Goal: Information Seeking & Learning: Learn about a topic

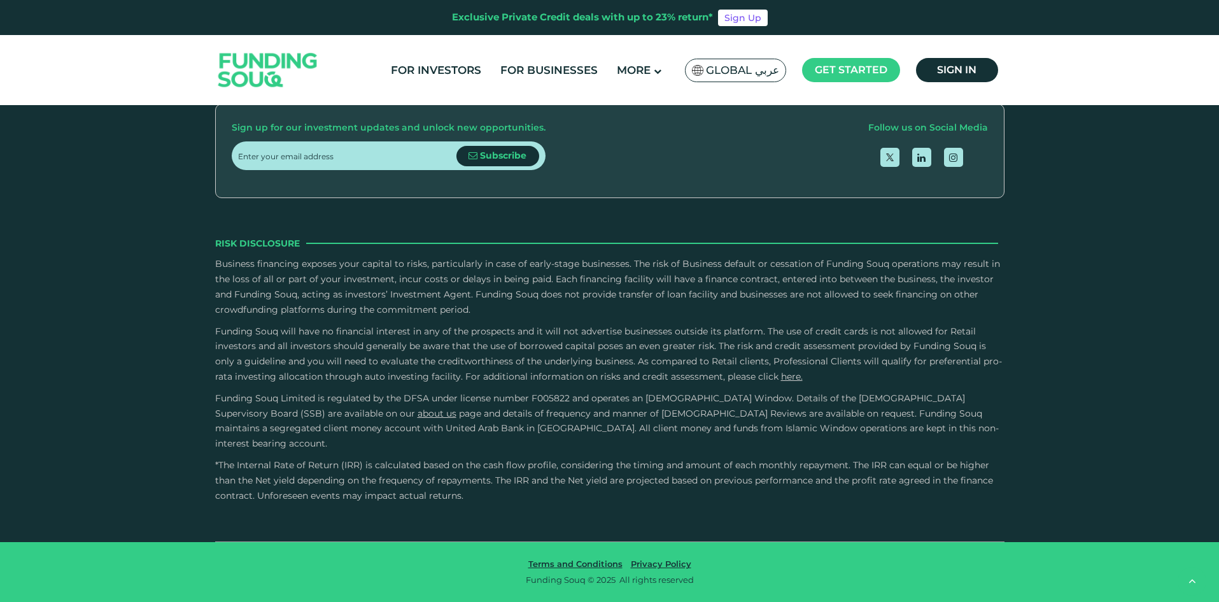
scroll to position [3744, 0]
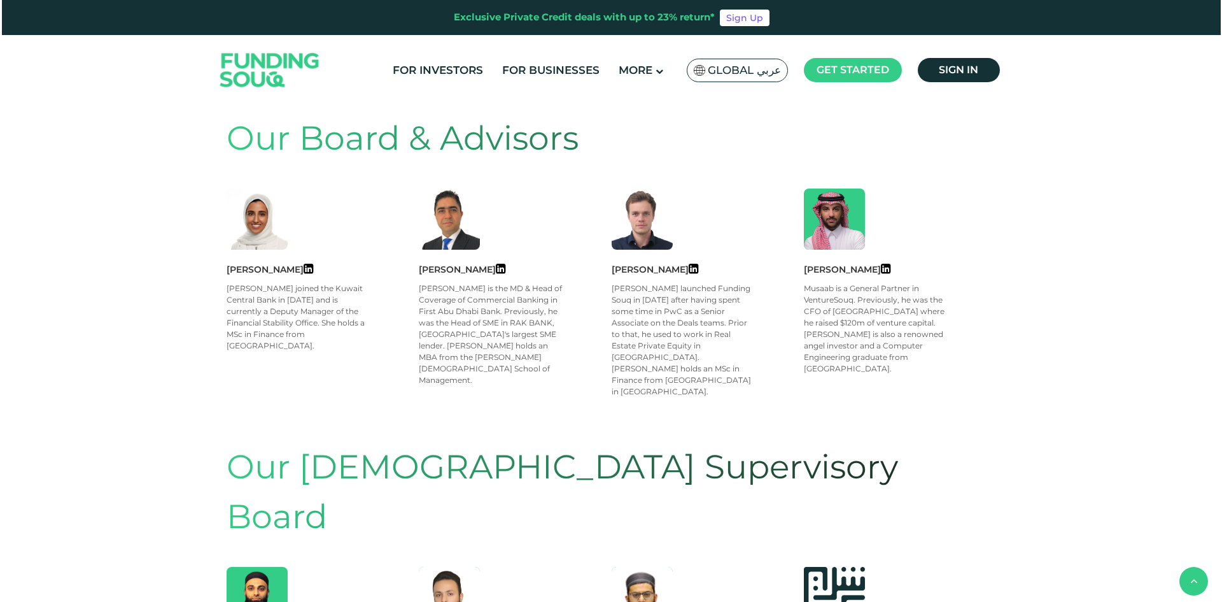
scroll to position [509, 0]
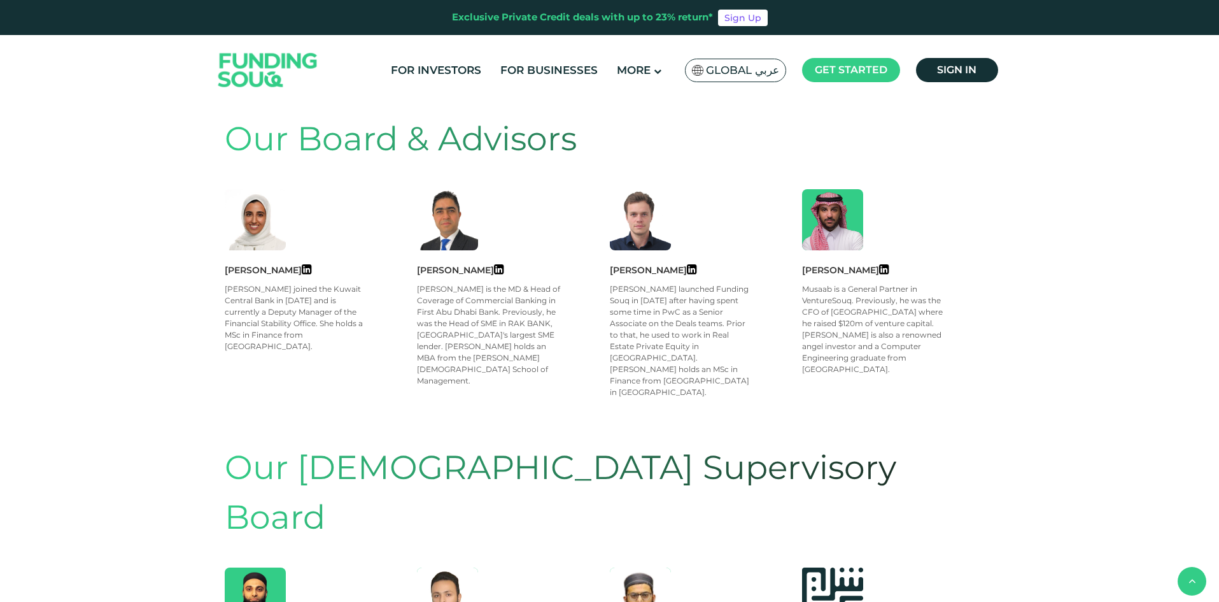
click at [738, 83] on main "Global عربي KSA عربي Global عربي English العربية" at bounding box center [736, 70] width 108 height 30
click at [733, 64] on span "Global عربي" at bounding box center [742, 70] width 73 height 15
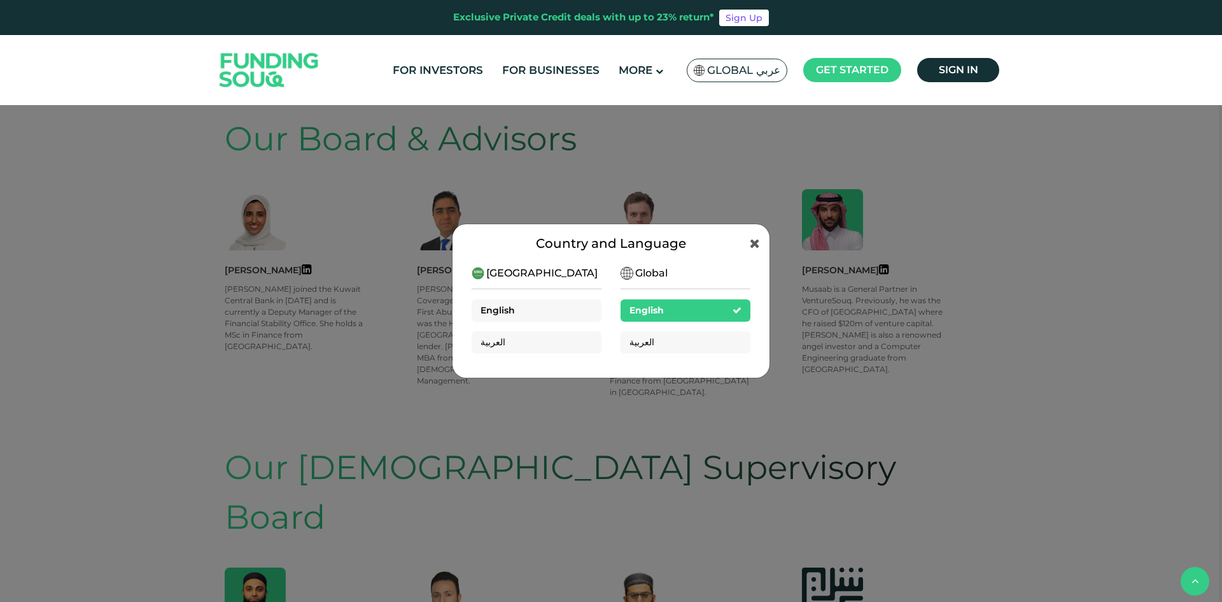
click at [513, 304] on span "English" at bounding box center [498, 309] width 34 height 11
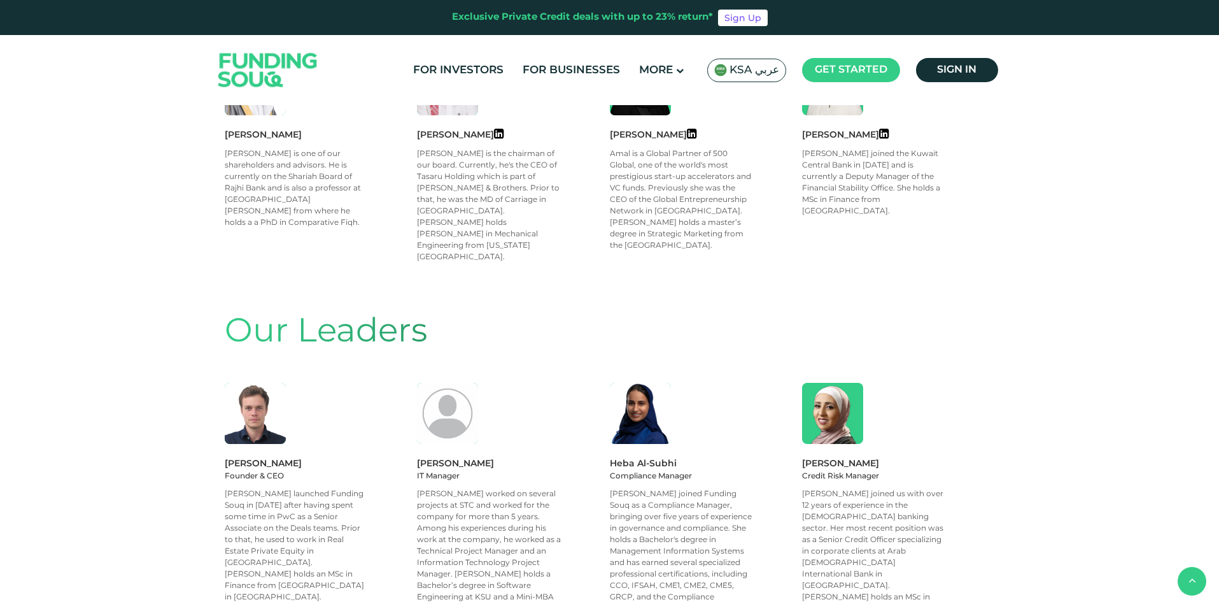
scroll to position [2244, 0]
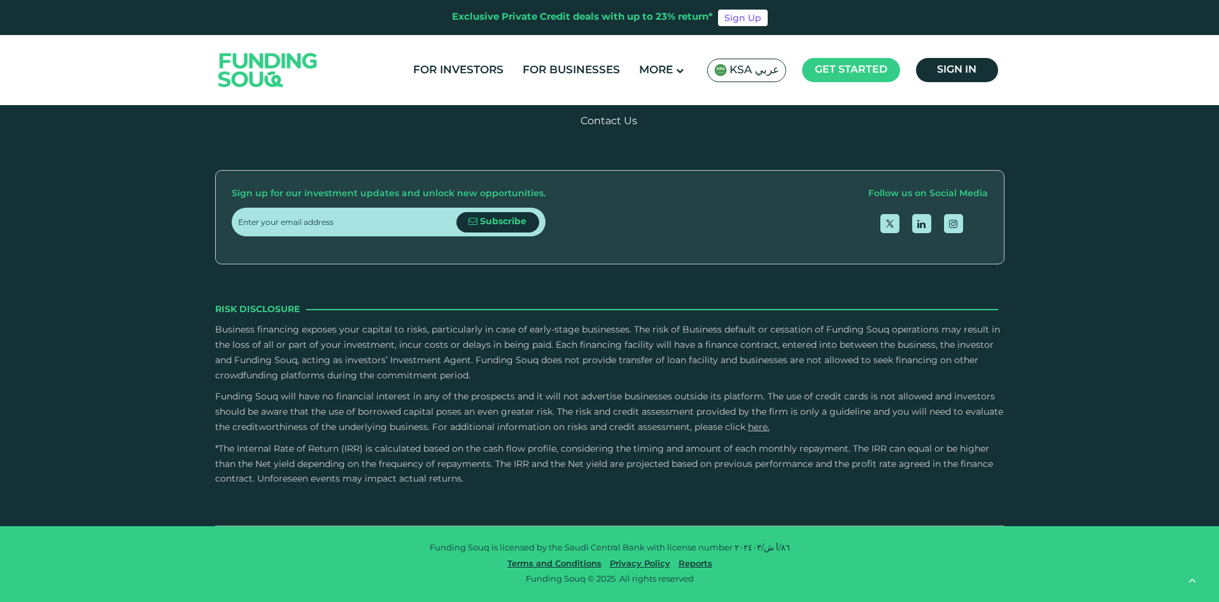
drag, startPoint x: 151, startPoint y: 286, endPoint x: 204, endPoint y: 625, distance: 343.4
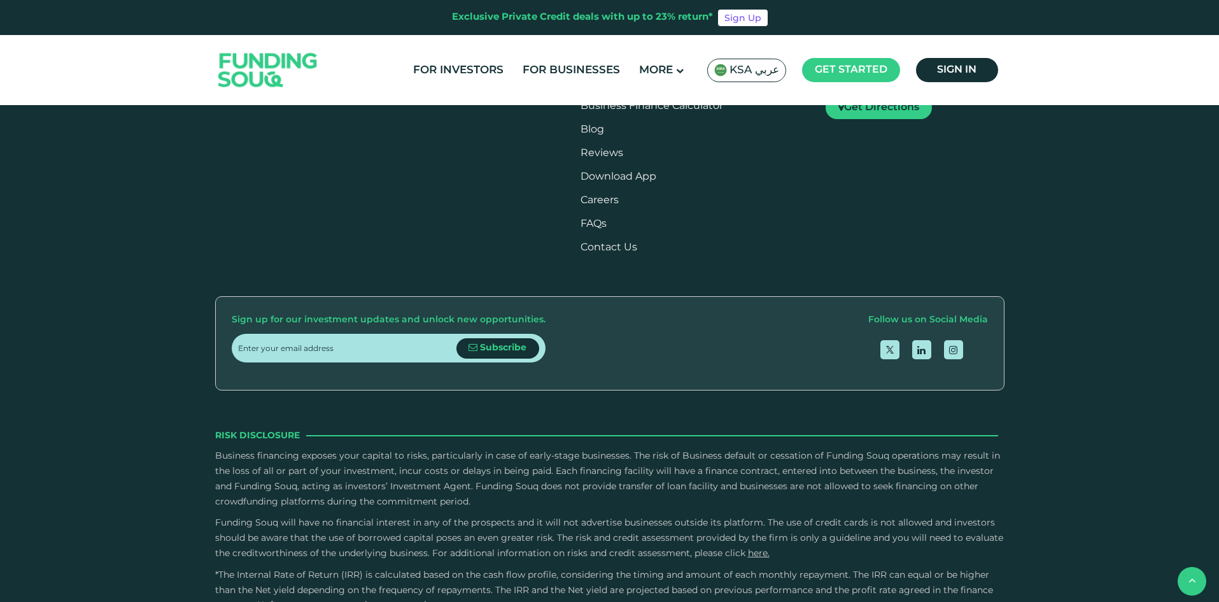
scroll to position [1672, 0]
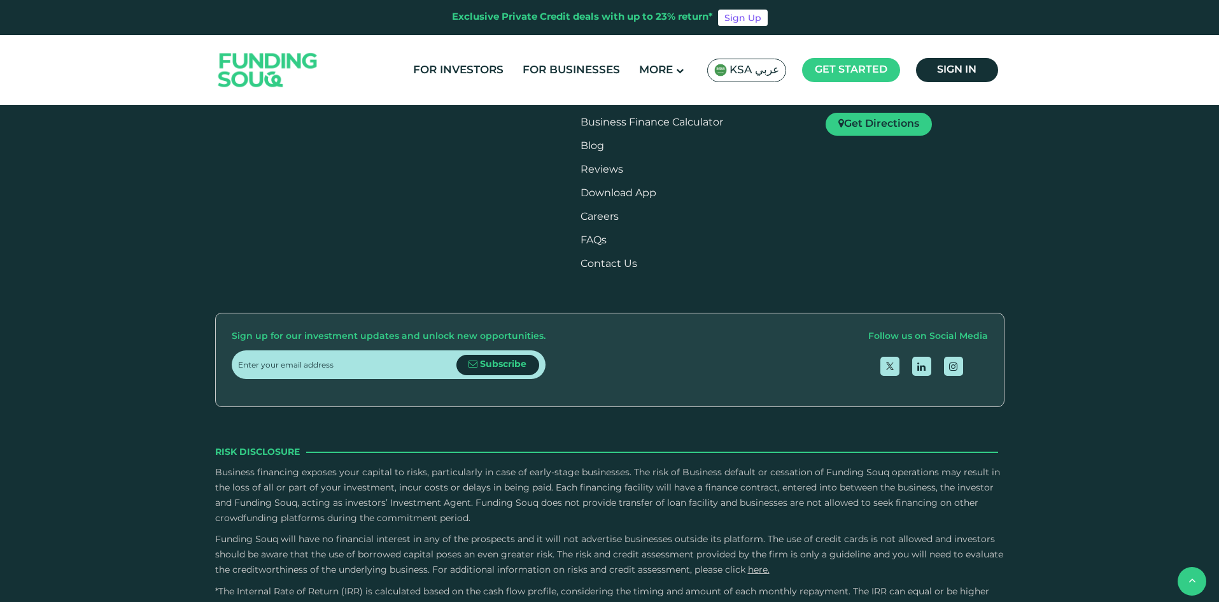
click at [456, 33] on link "About Us" at bounding box center [466, 29] width 48 height 10
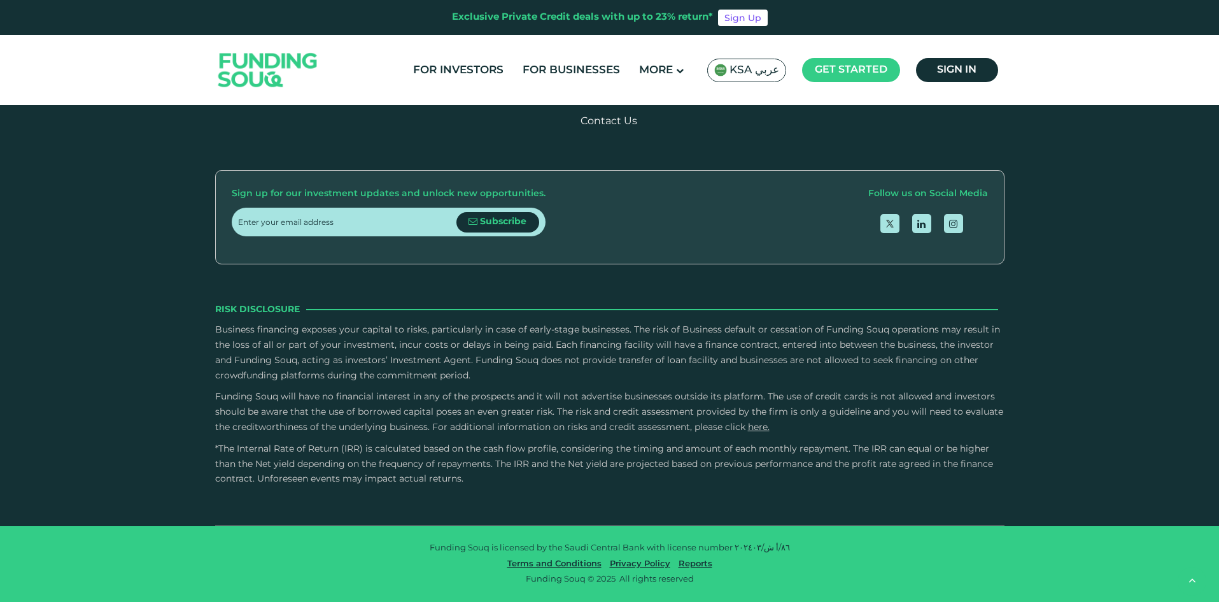
drag, startPoint x: 170, startPoint y: 377, endPoint x: 204, endPoint y: 631, distance: 256.2
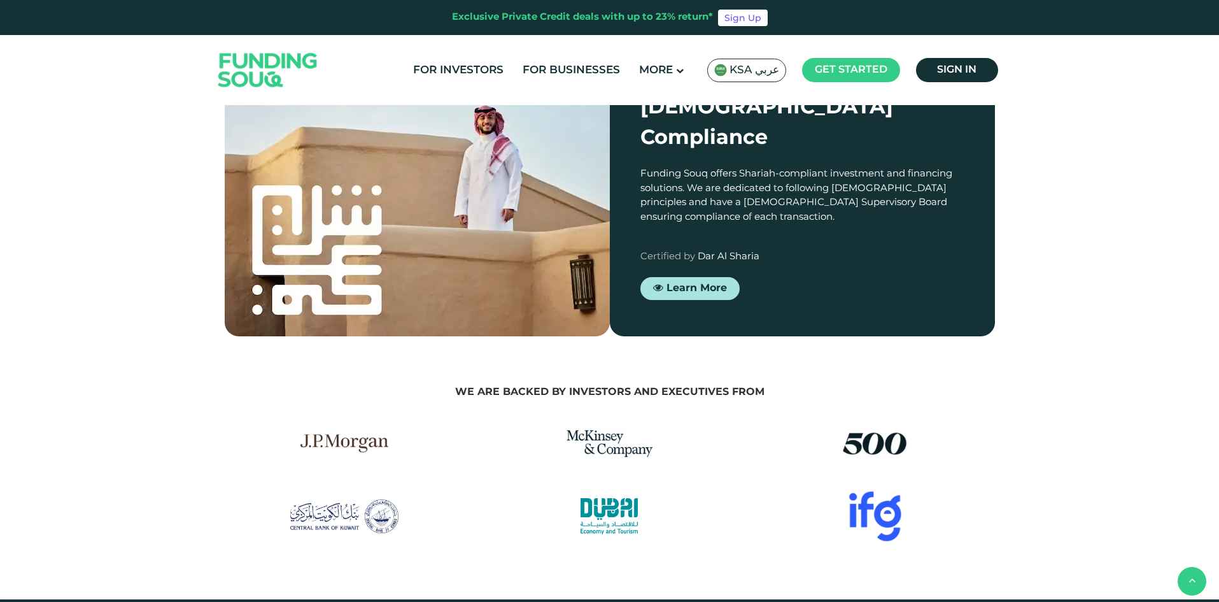
scroll to position [1481, 0]
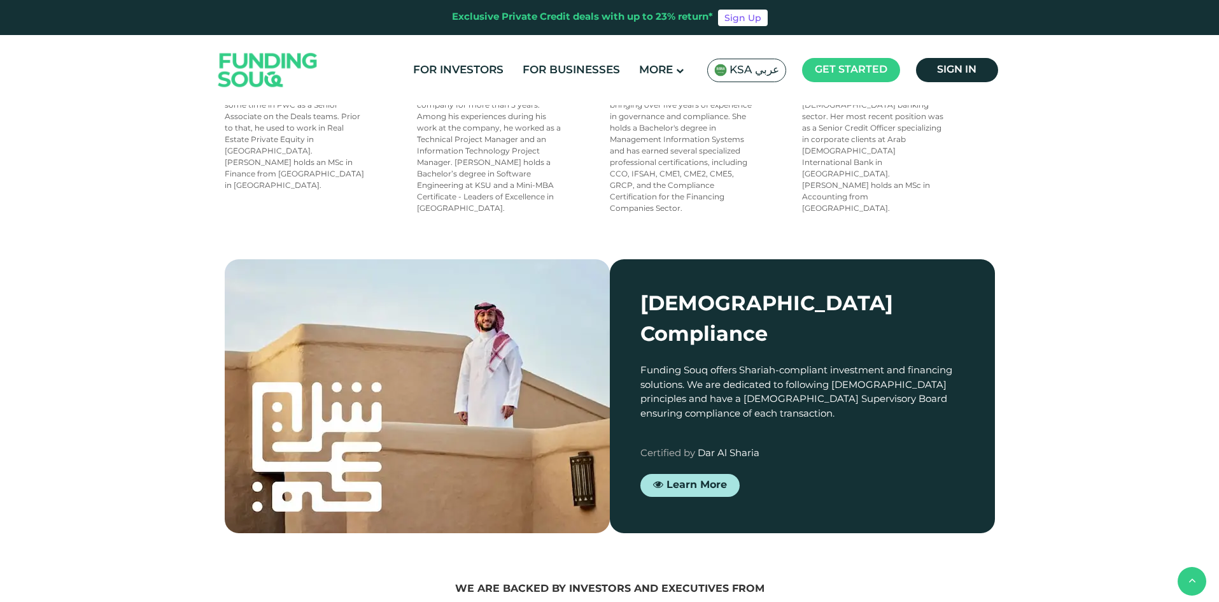
drag, startPoint x: 216, startPoint y: 470, endPoint x: 174, endPoint y: 362, distance: 115.3
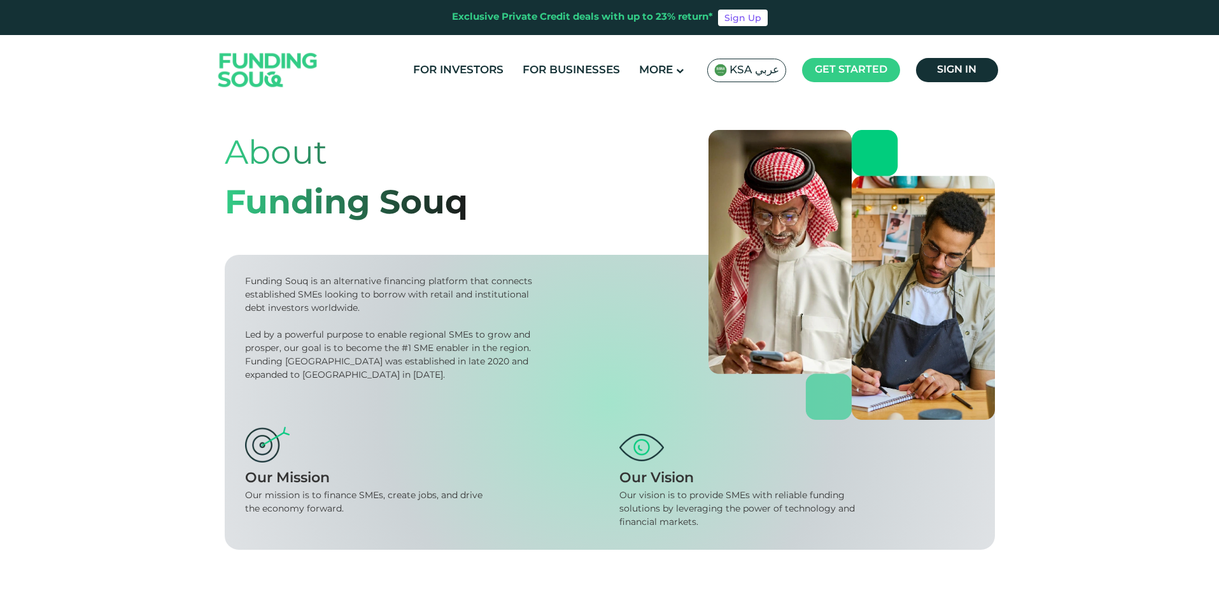
scroll to position [0, 0]
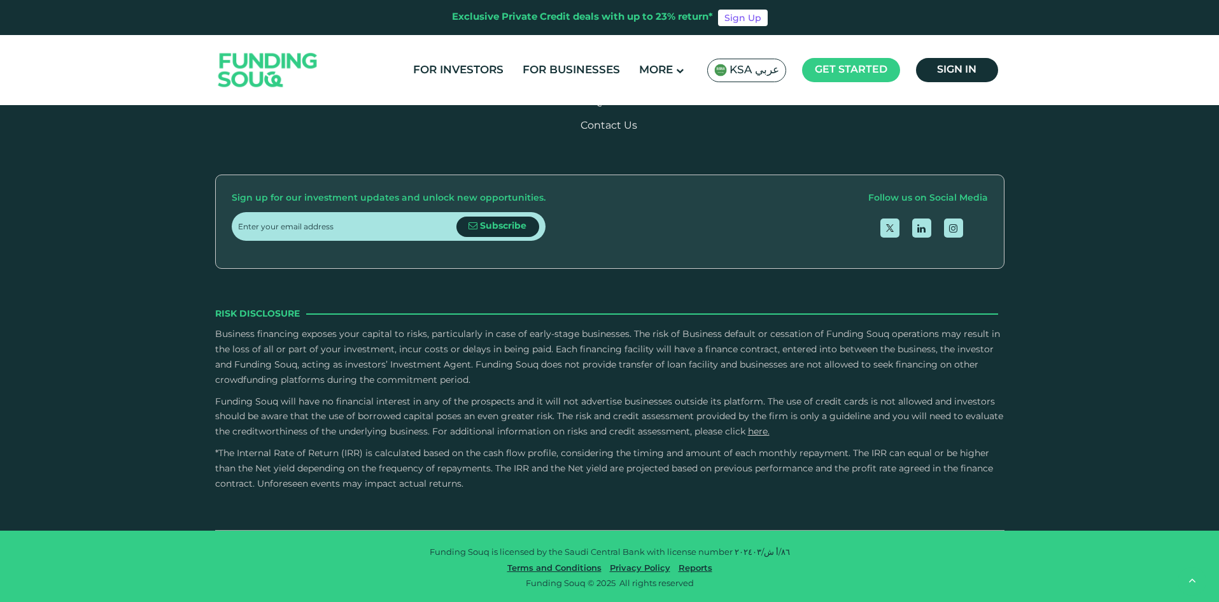
drag, startPoint x: 629, startPoint y: 400, endPoint x: 568, endPoint y: 630, distance: 238.2
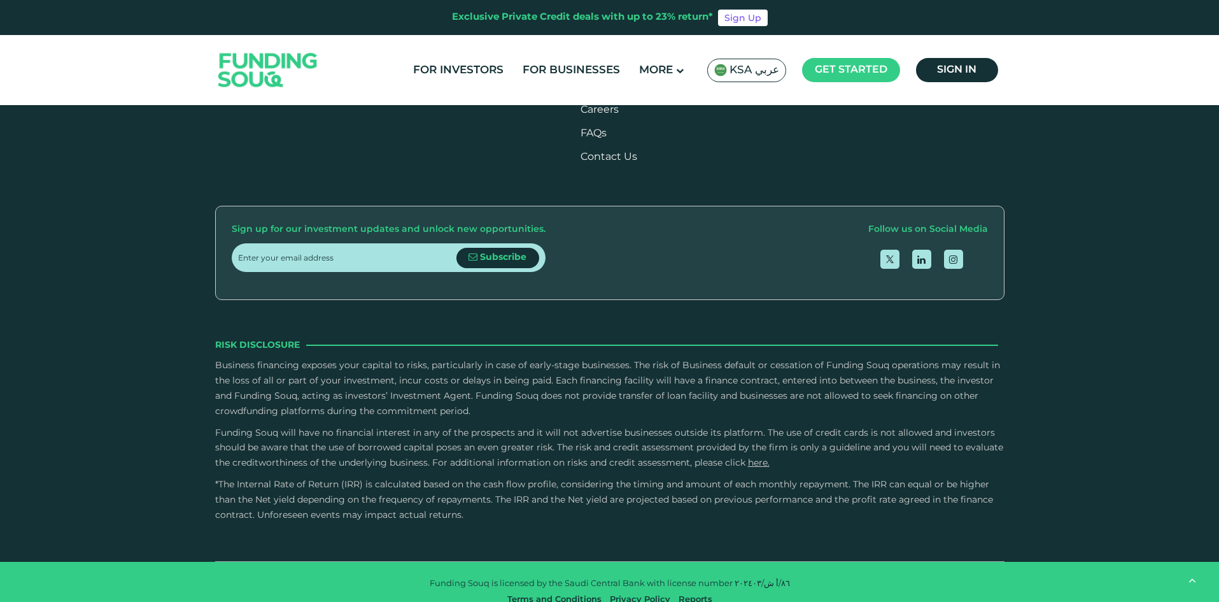
scroll to position [2244, 0]
